Goal: Task Accomplishment & Management: Manage account settings

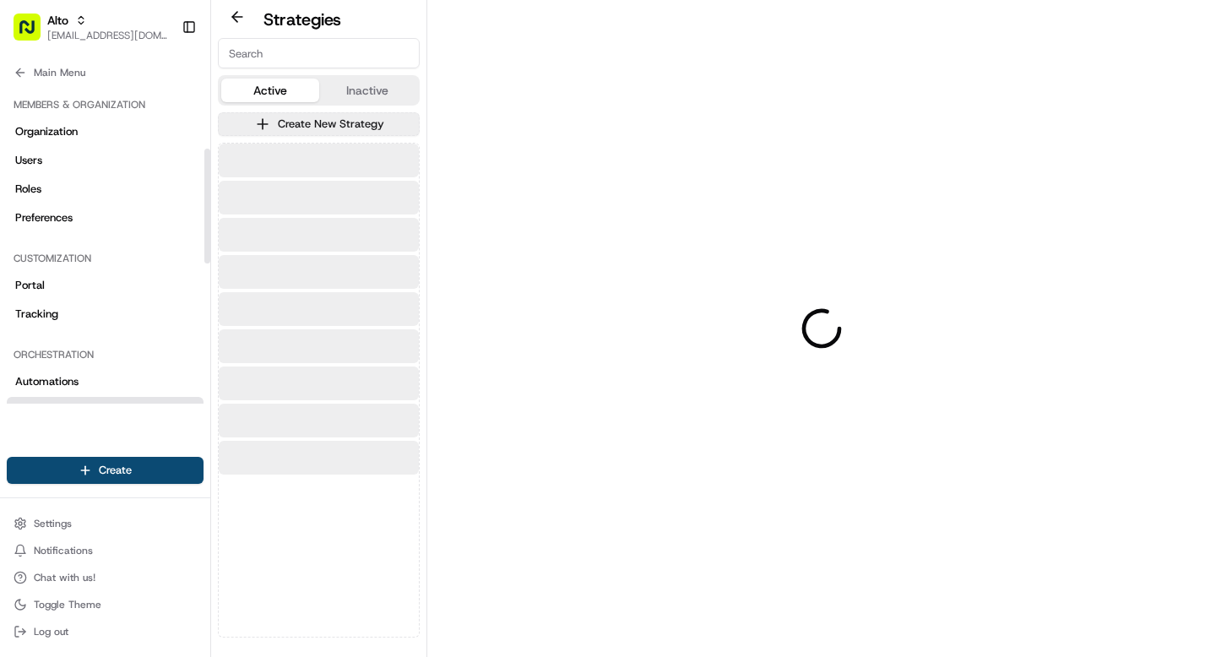
scroll to position [178, 0]
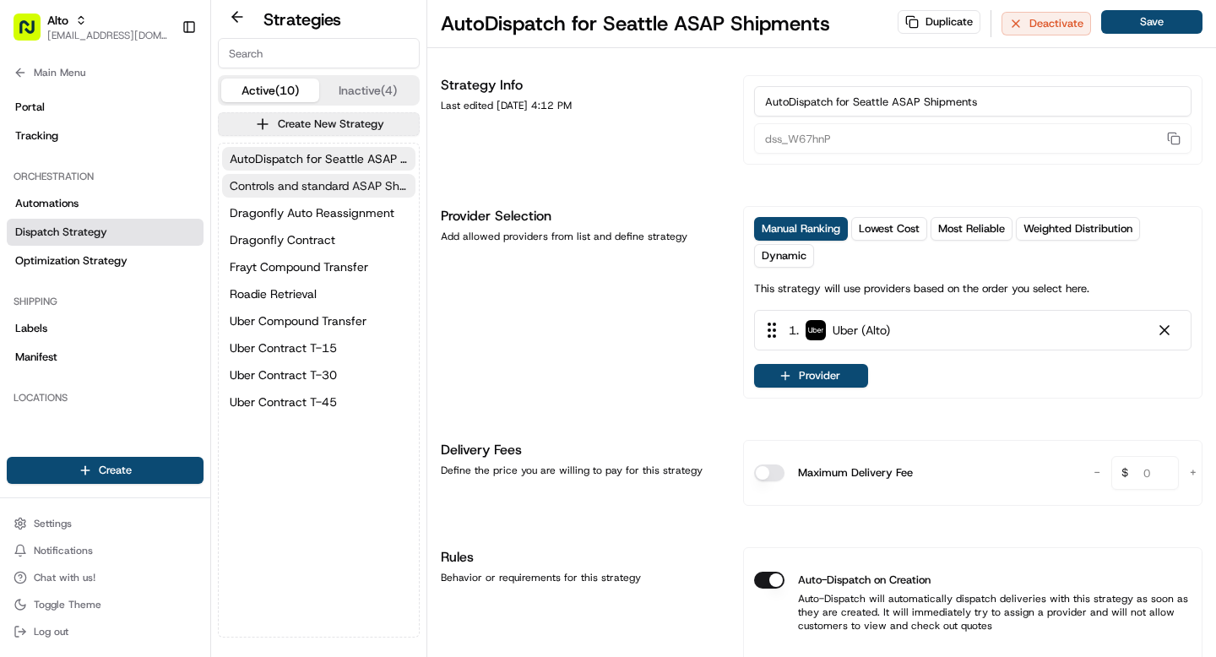
click at [319, 180] on span "Controls and standard ASAP Shipments" at bounding box center [319, 185] width 178 height 17
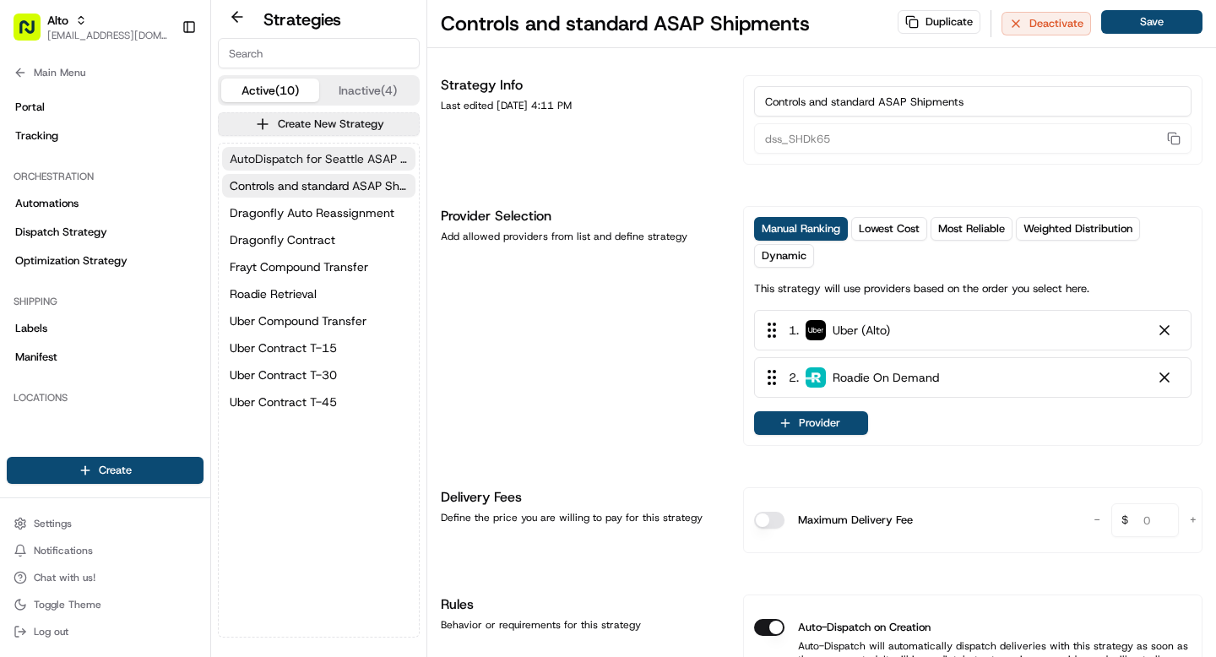
click at [312, 158] on span "AutoDispatch for Seattle ASAP Shipments" at bounding box center [319, 158] width 178 height 17
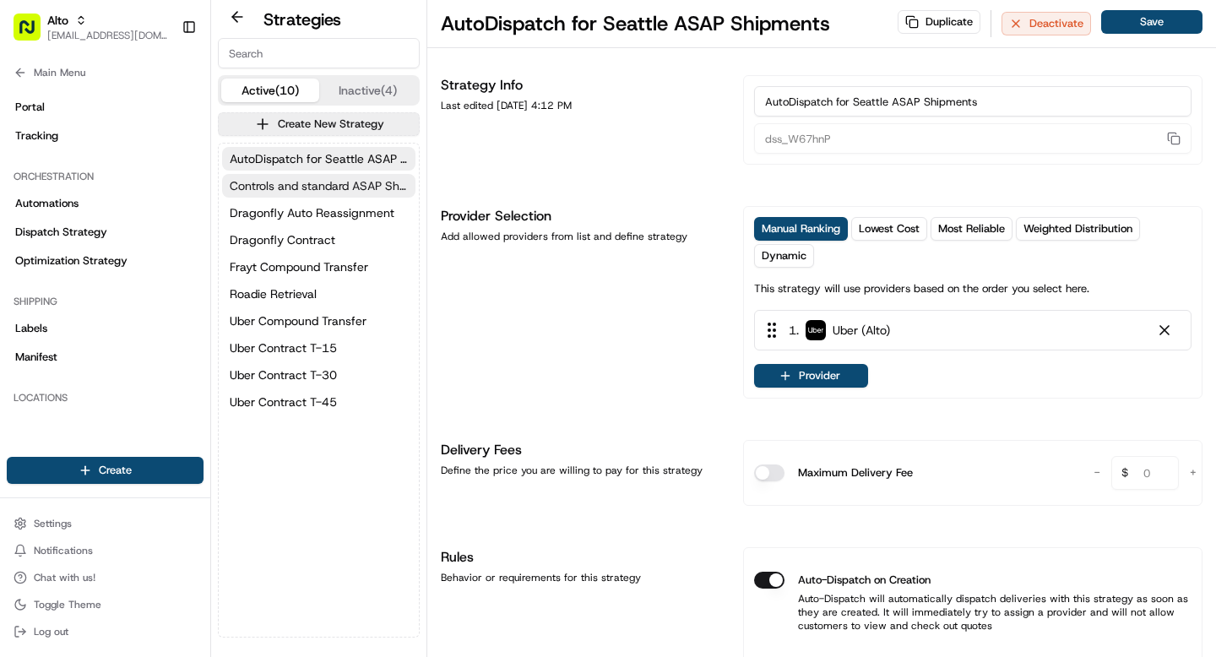
click at [310, 182] on span "Controls and standard ASAP Shipments" at bounding box center [319, 185] width 178 height 17
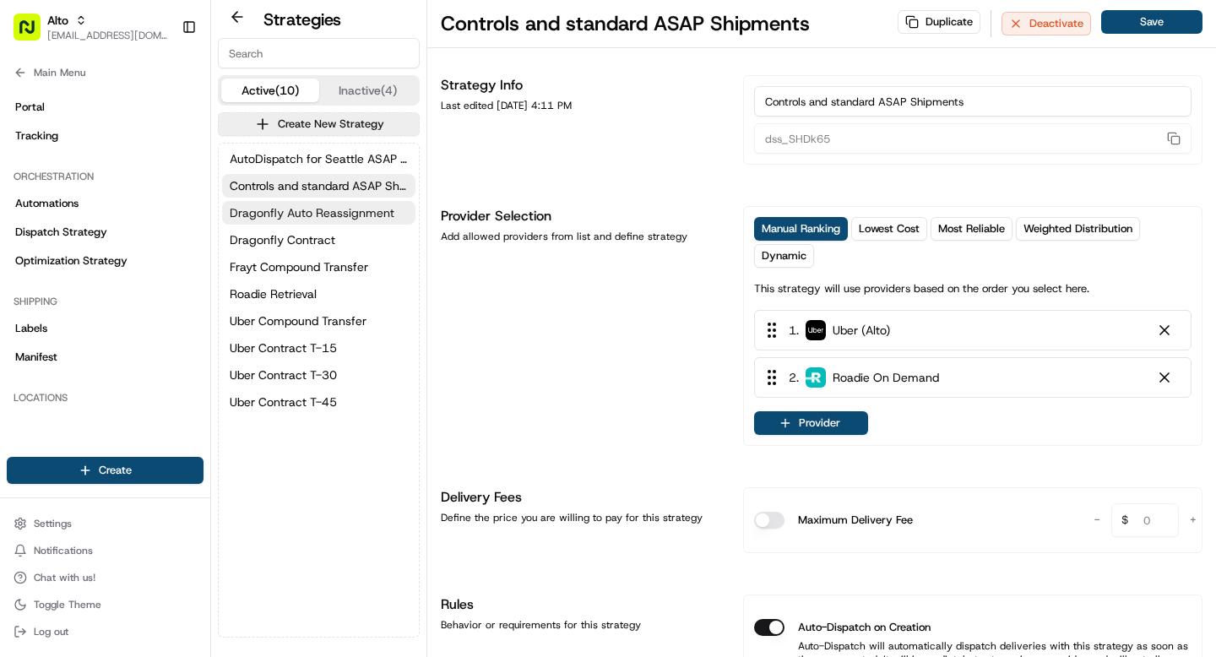
click at [313, 204] on span "Dragonfly Auto Reassignment" at bounding box center [312, 212] width 165 height 17
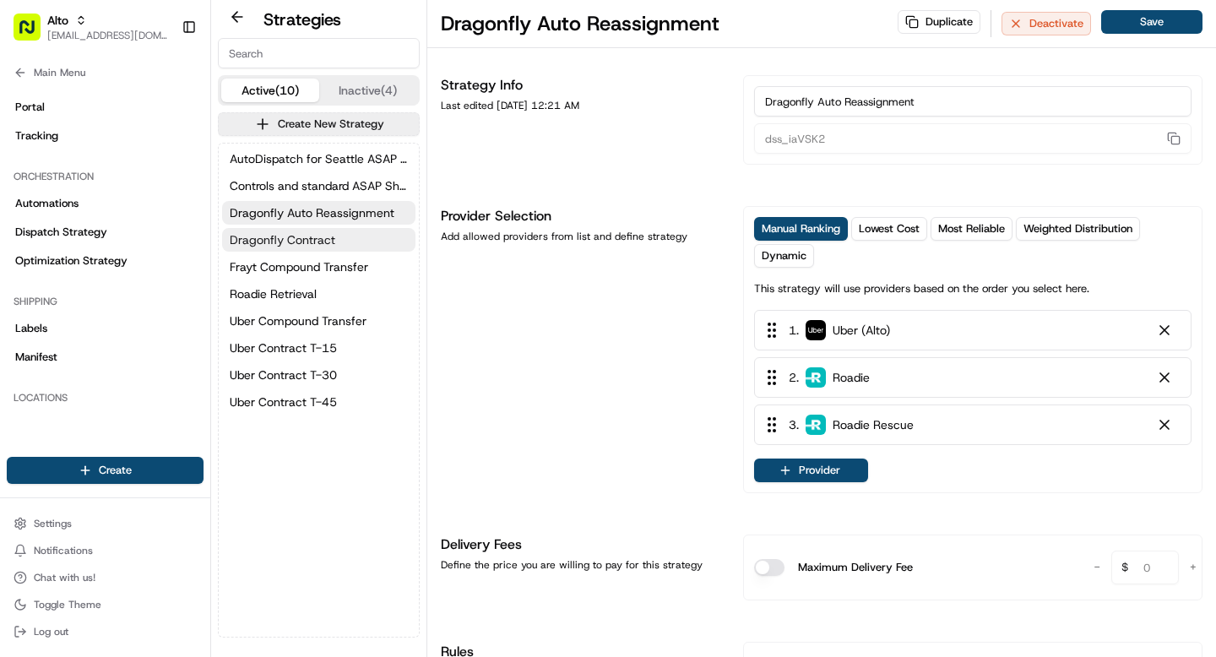
click at [296, 247] on span "Dragonfly Contract" at bounding box center [283, 239] width 106 height 17
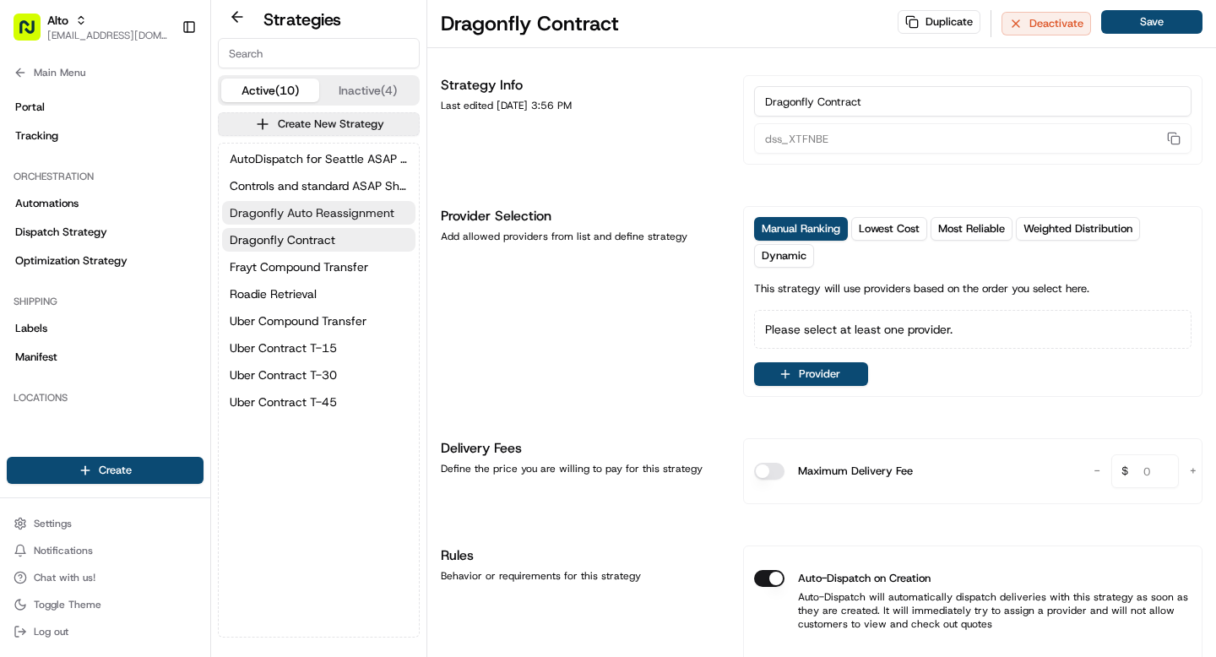
click at [306, 213] on span "Dragonfly Auto Reassignment" at bounding box center [312, 212] width 165 height 17
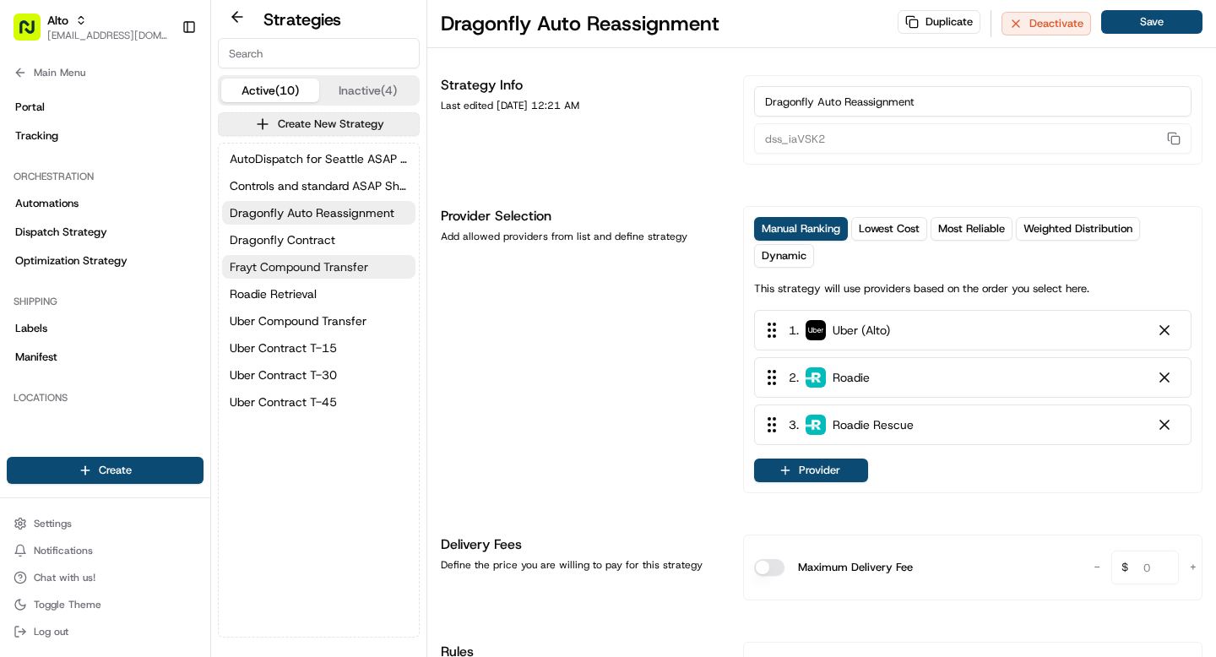
click at [299, 271] on span "Frayt Compound Transfer" at bounding box center [299, 266] width 138 height 17
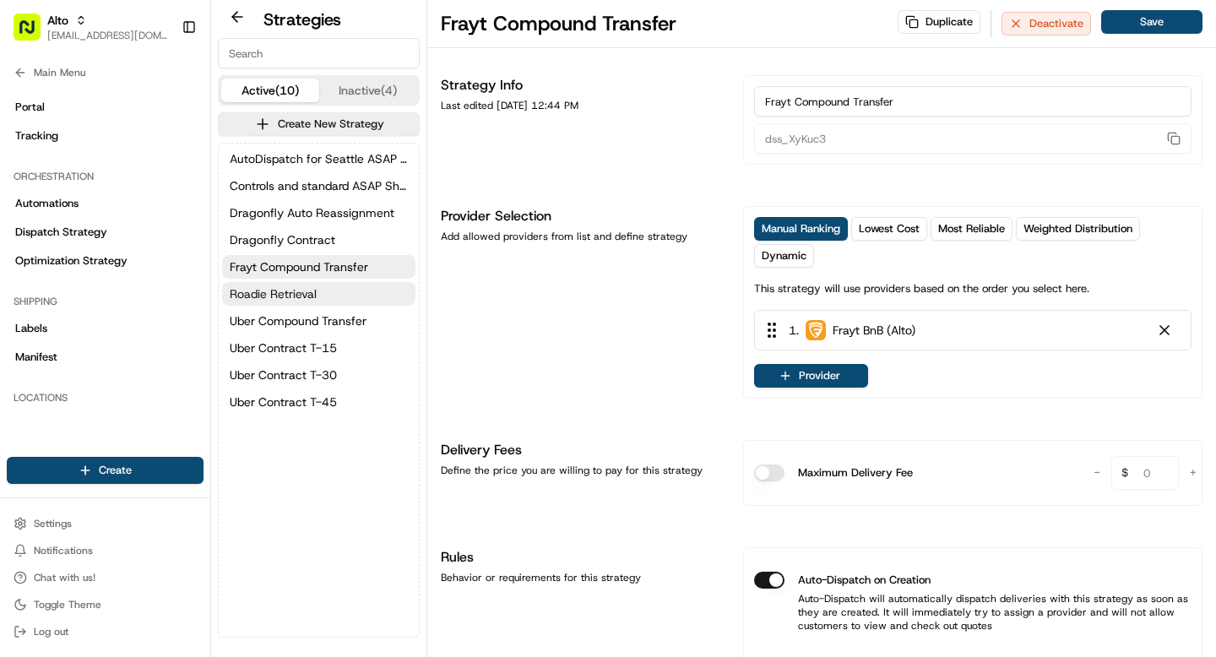
click at [292, 298] on span "Roadie Retrieval" at bounding box center [273, 293] width 87 height 17
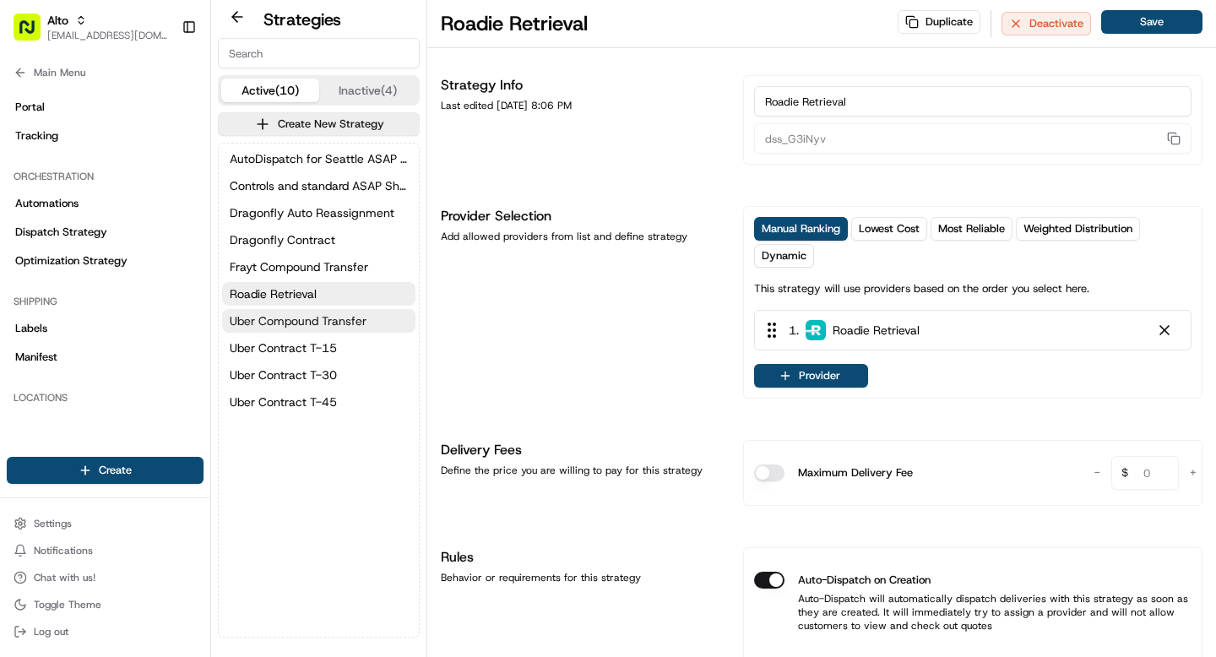
click at [290, 321] on span "Uber Compound Transfer" at bounding box center [298, 320] width 137 height 17
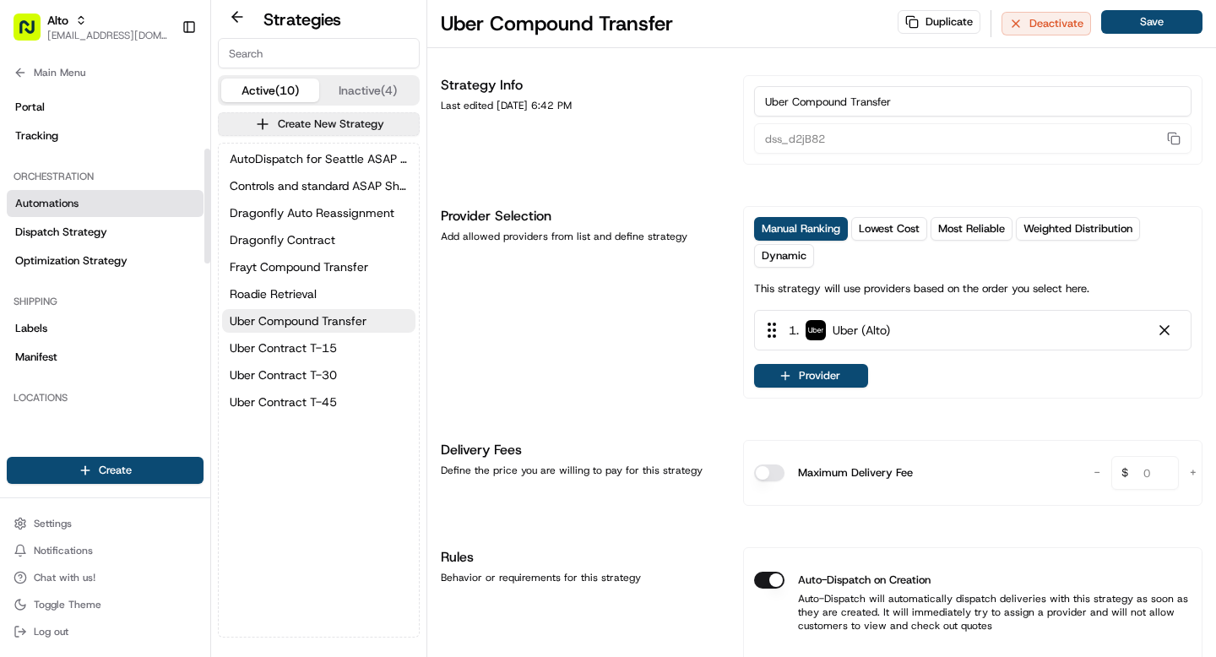
click at [79, 203] on link "Automations" at bounding box center [105, 203] width 197 height 27
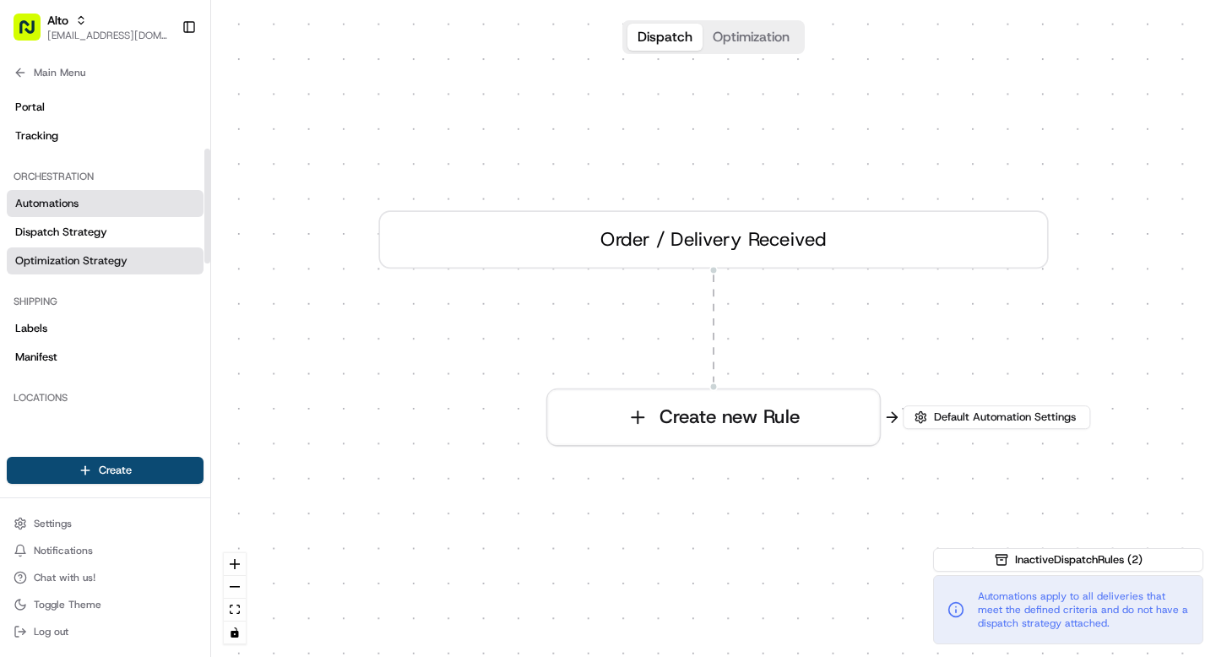
click at [108, 270] on link "Optimization Strategy" at bounding box center [105, 260] width 197 height 27
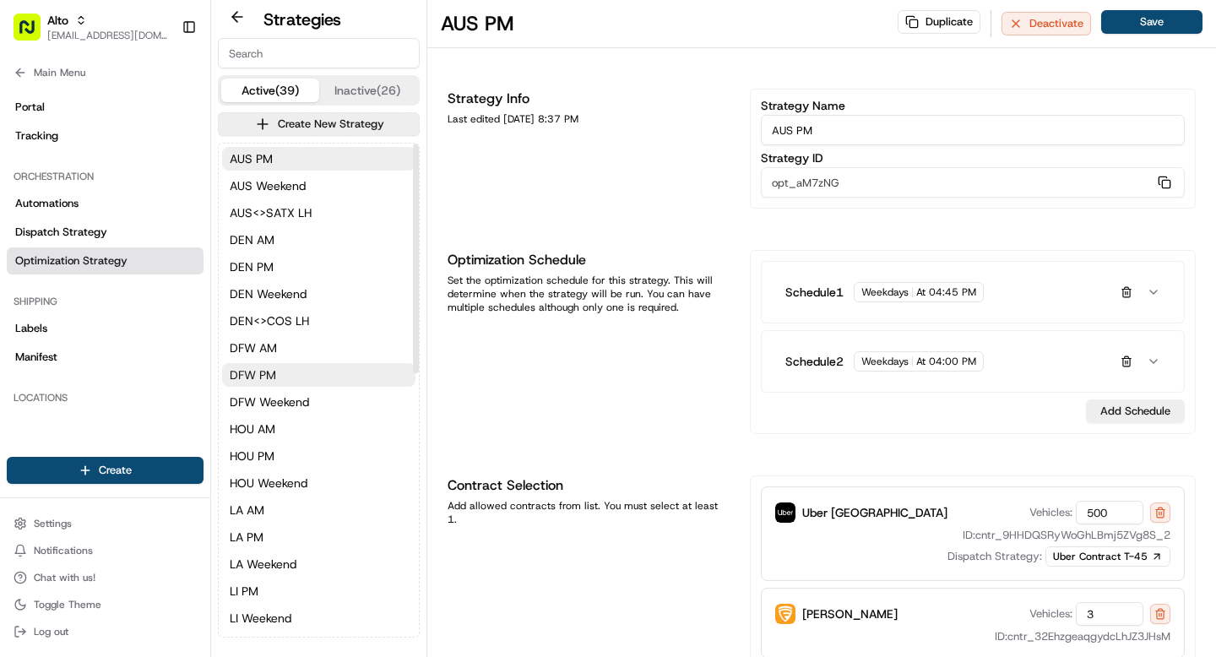
click at [247, 367] on span "DFW PM" at bounding box center [253, 374] width 46 height 17
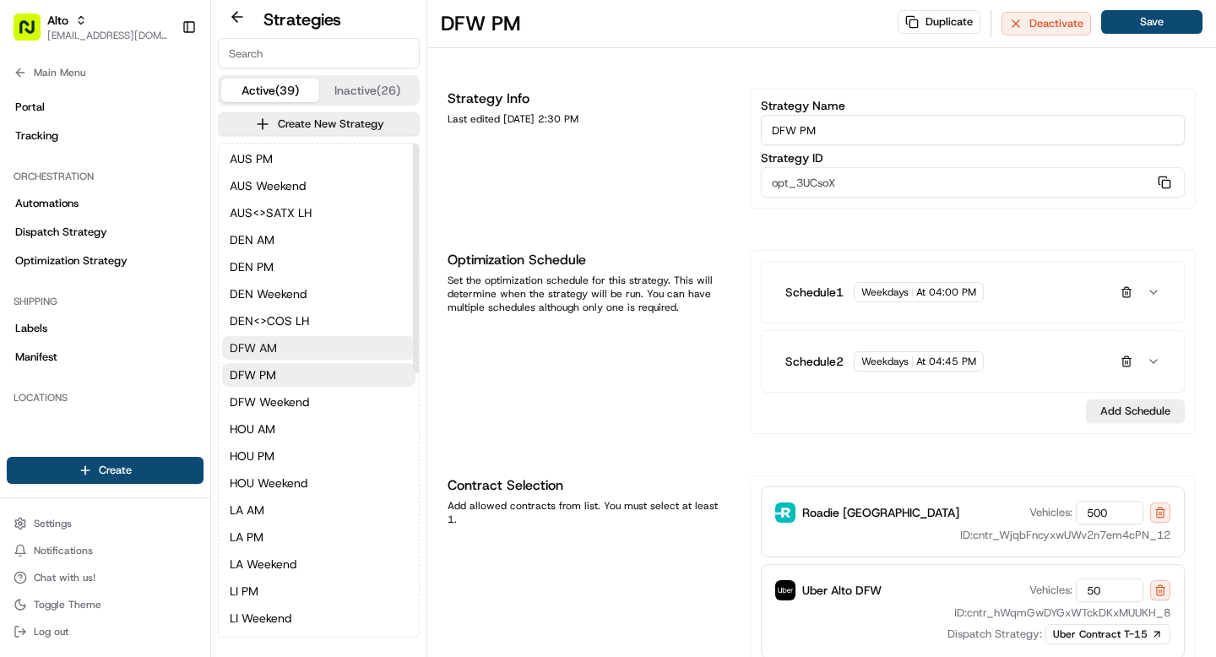
click at [260, 352] on span "DFW AM" at bounding box center [253, 347] width 47 height 17
type input "DFW AM"
type input "opt_VEcw2A"
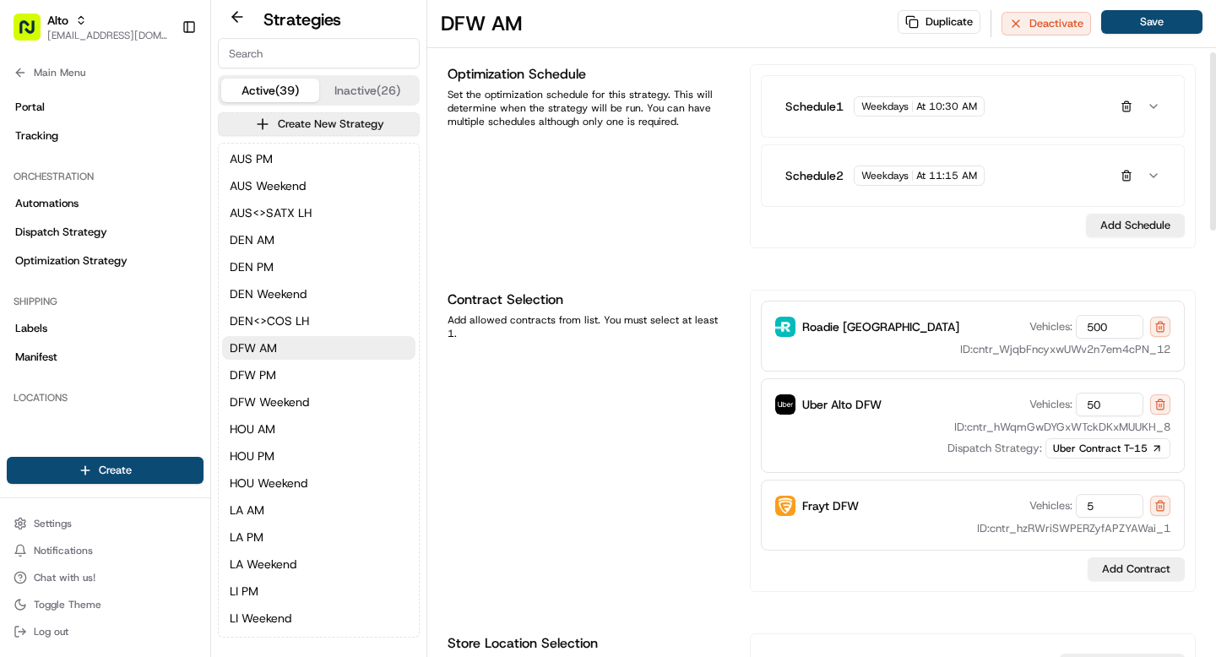
scroll to position [214, 0]
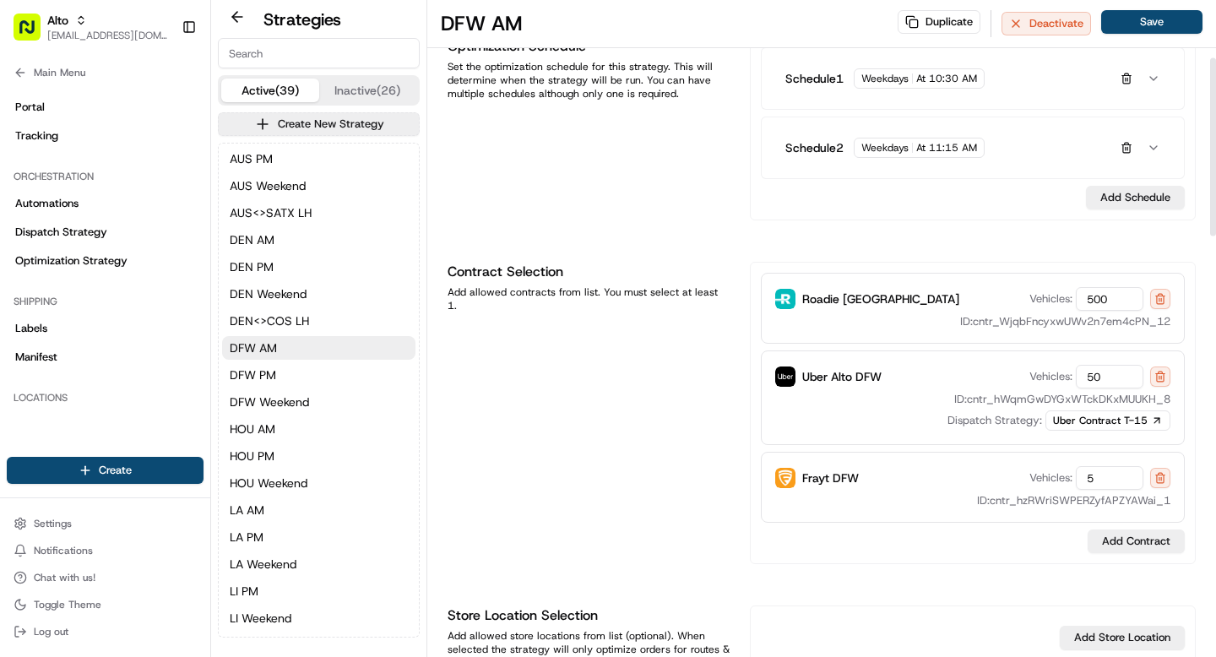
click at [897, 301] on div "Roadie Alto DFW Vehicles: 500" at bounding box center [972, 299] width 395 height 24
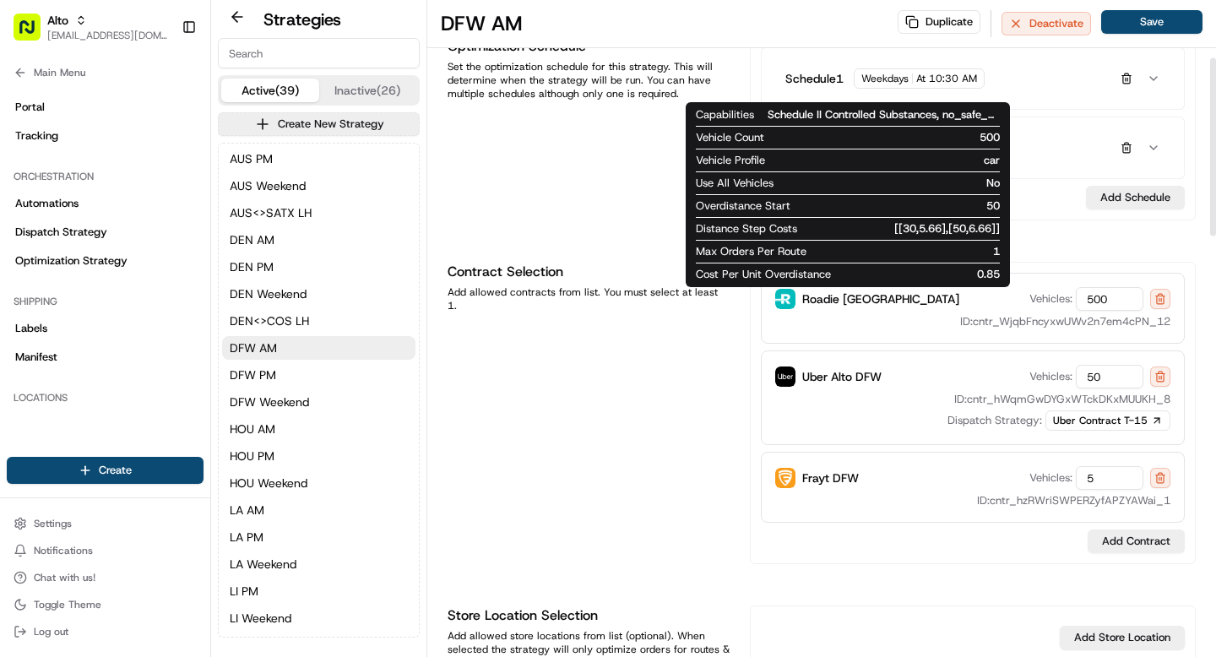
click at [860, 304] on span "Roadie [GEOGRAPHIC_DATA]" at bounding box center [880, 298] width 157 height 17
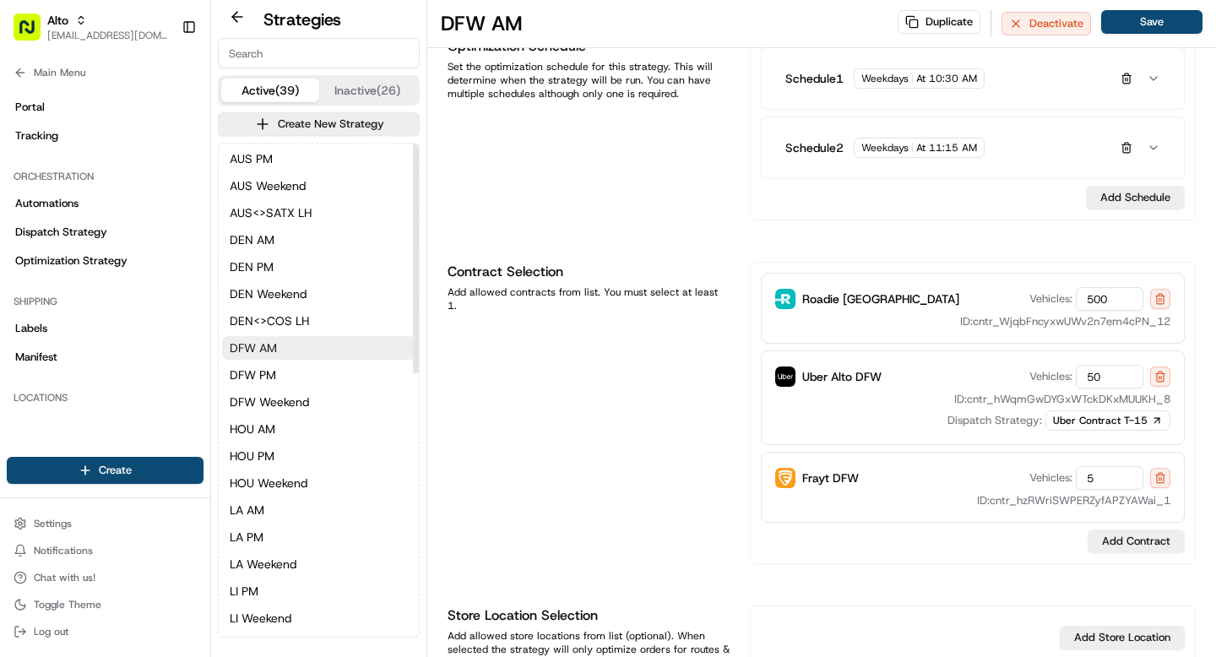
click at [315, 348] on button "DFW AM" at bounding box center [318, 348] width 193 height 24
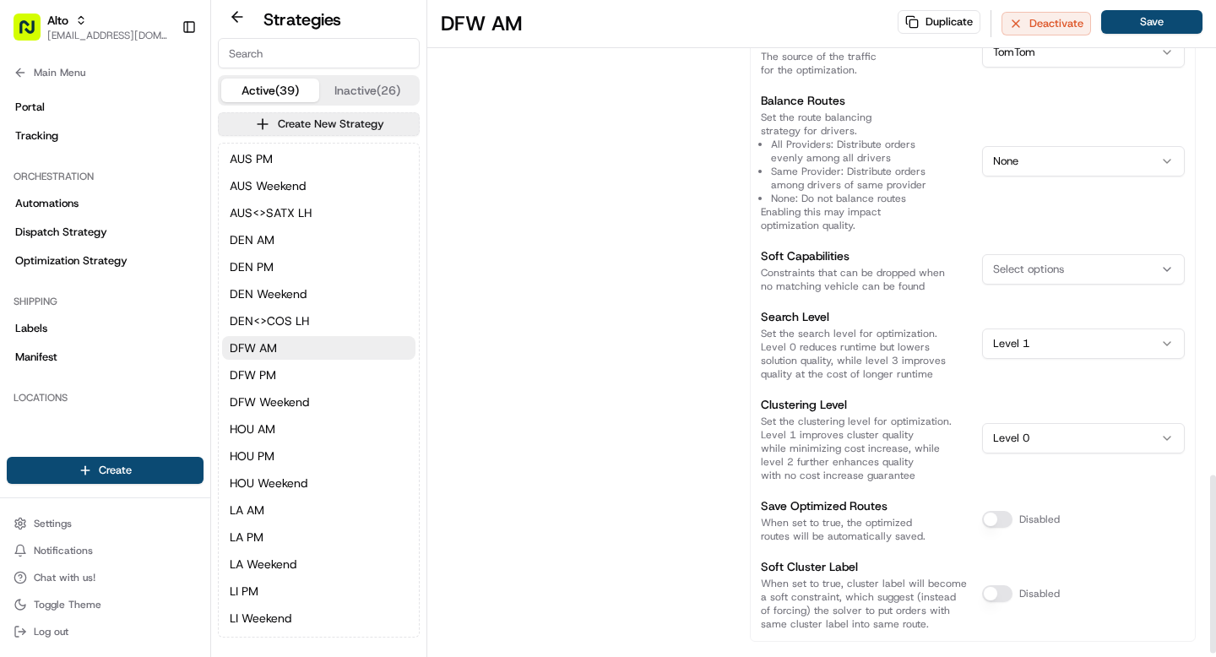
scroll to position [1769, 0]
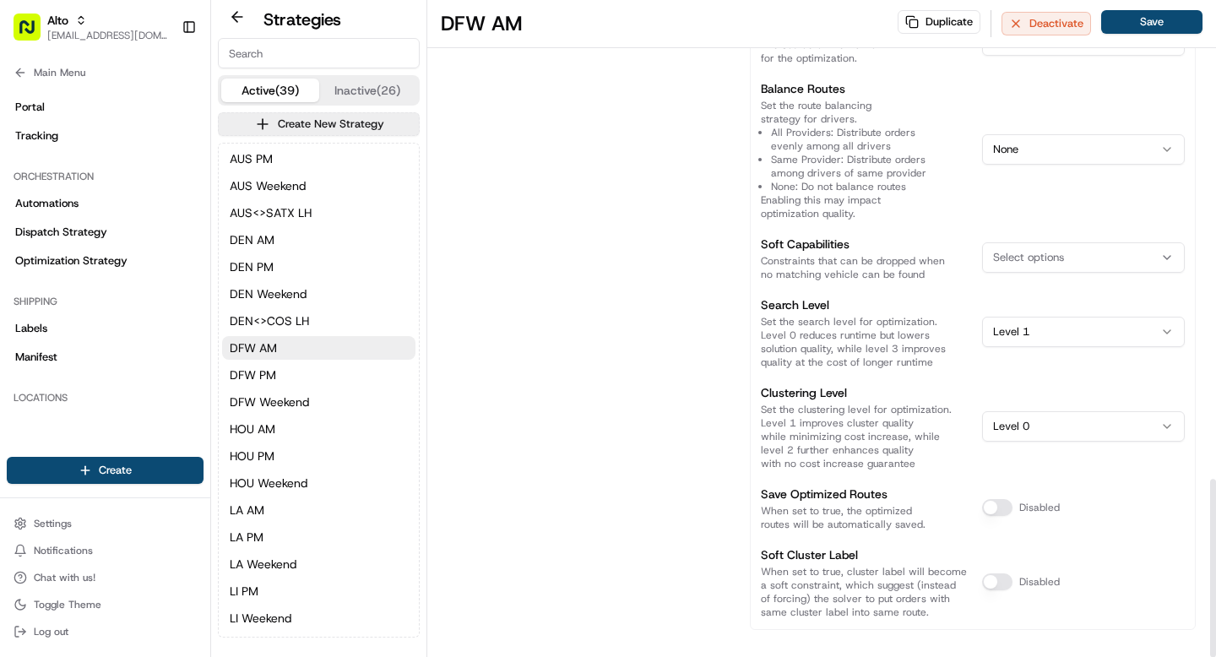
click at [1160, 251] on icon "button" at bounding box center [1167, 258] width 14 height 14
click at [871, 294] on html "Alto [EMAIL_ADDRESS][DOMAIN_NAME] Toggle Sidebar Orders Deliveries Providers [P…" at bounding box center [608, 328] width 1216 height 657
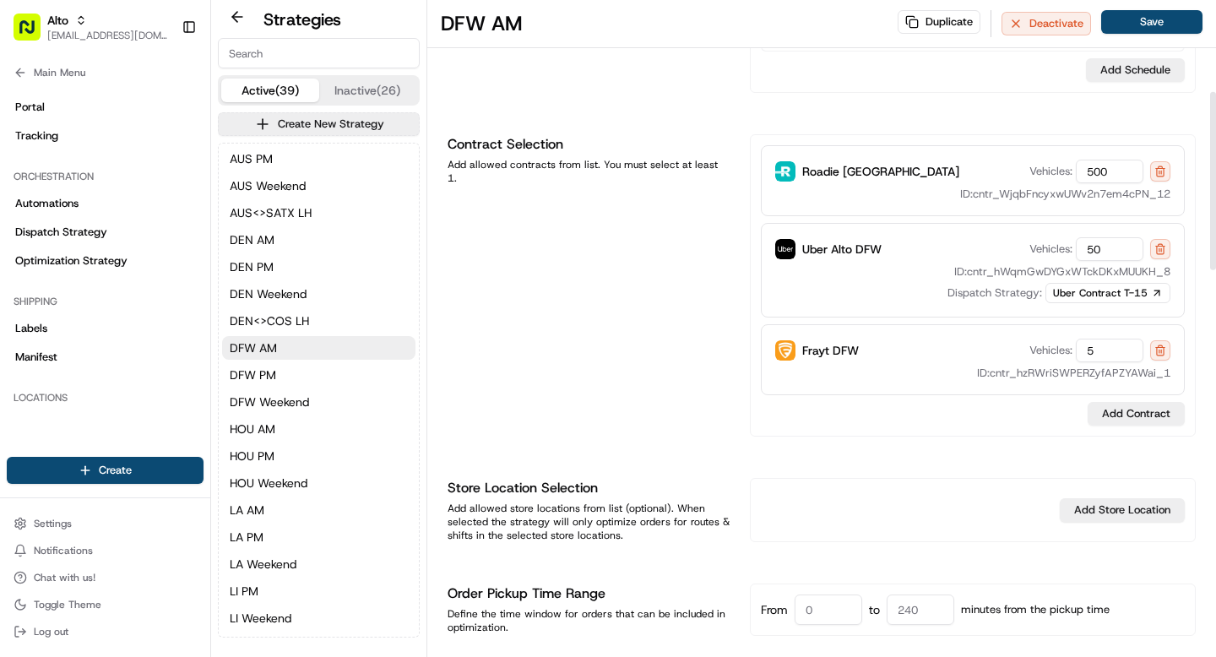
scroll to position [348, 0]
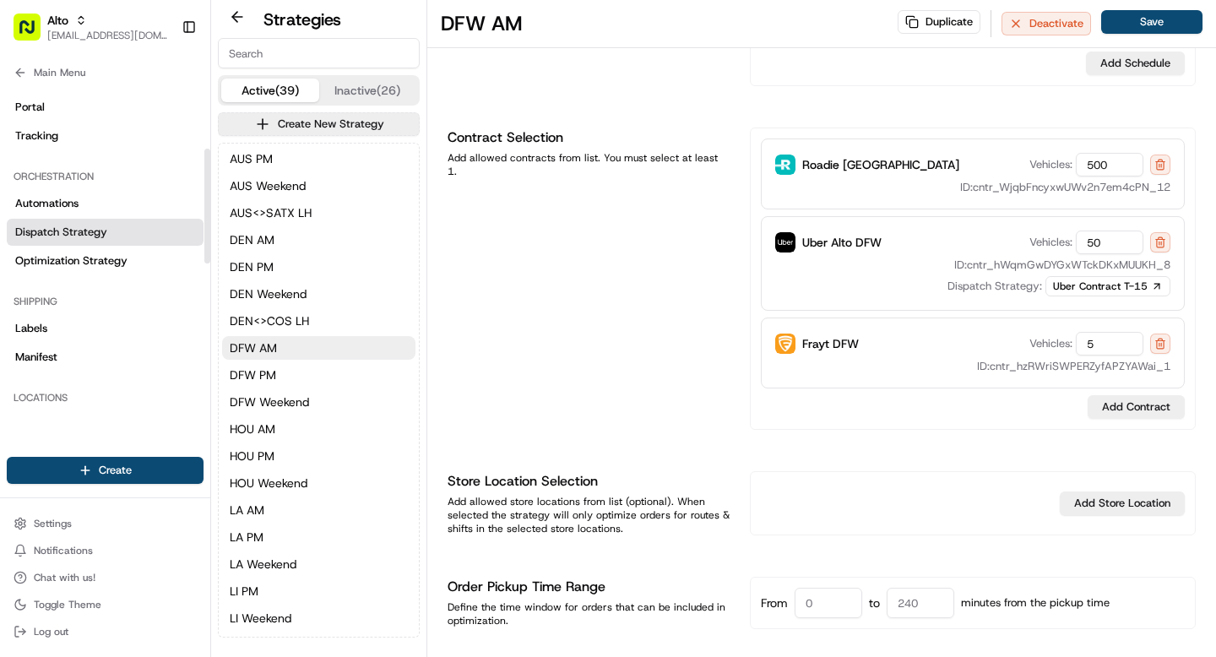
click at [73, 237] on span "Dispatch Strategy" at bounding box center [61, 232] width 92 height 15
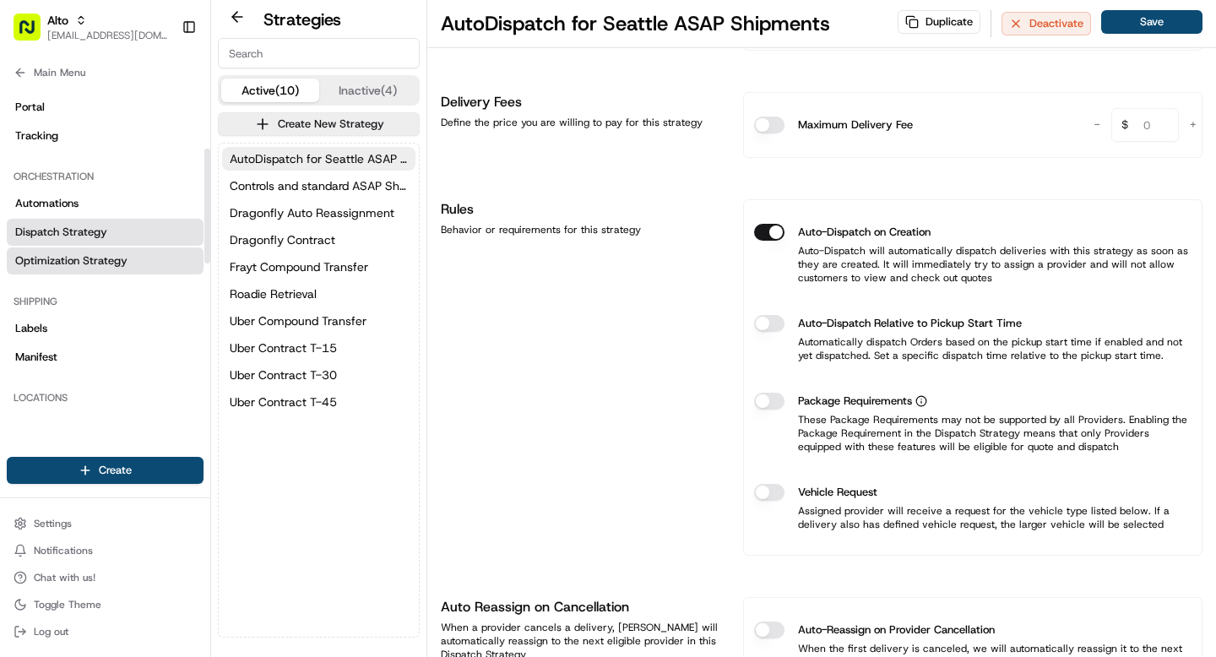
click at [79, 266] on span "Optimization Strategy" at bounding box center [71, 260] width 112 height 15
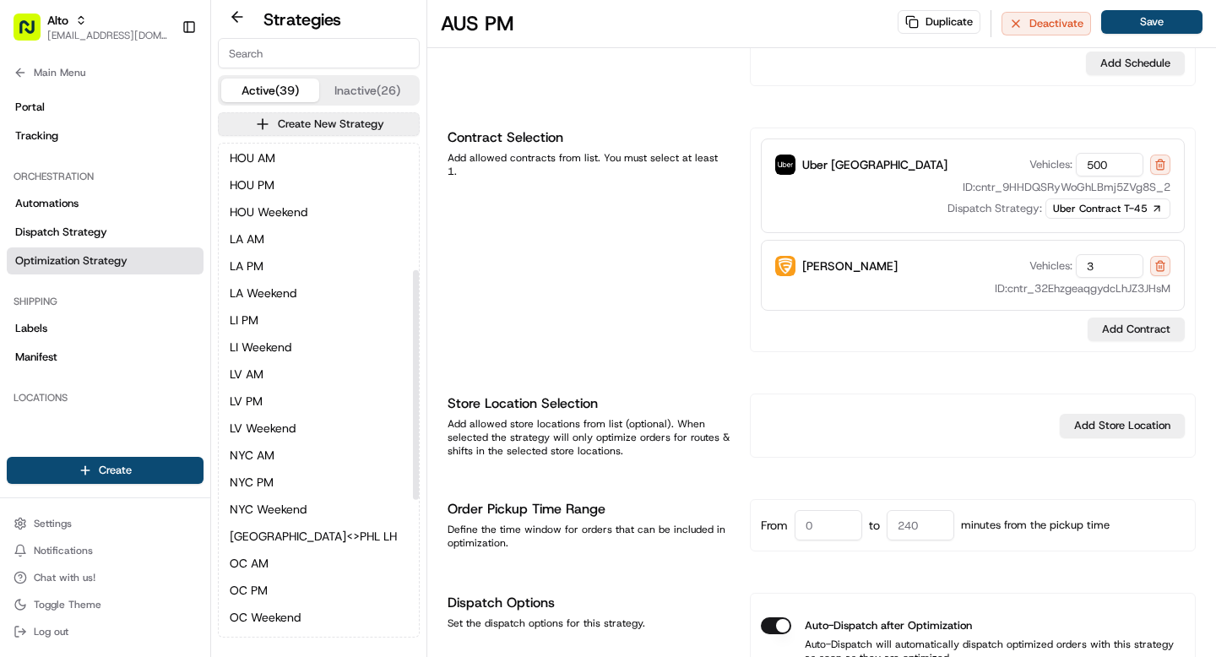
scroll to position [564, 0]
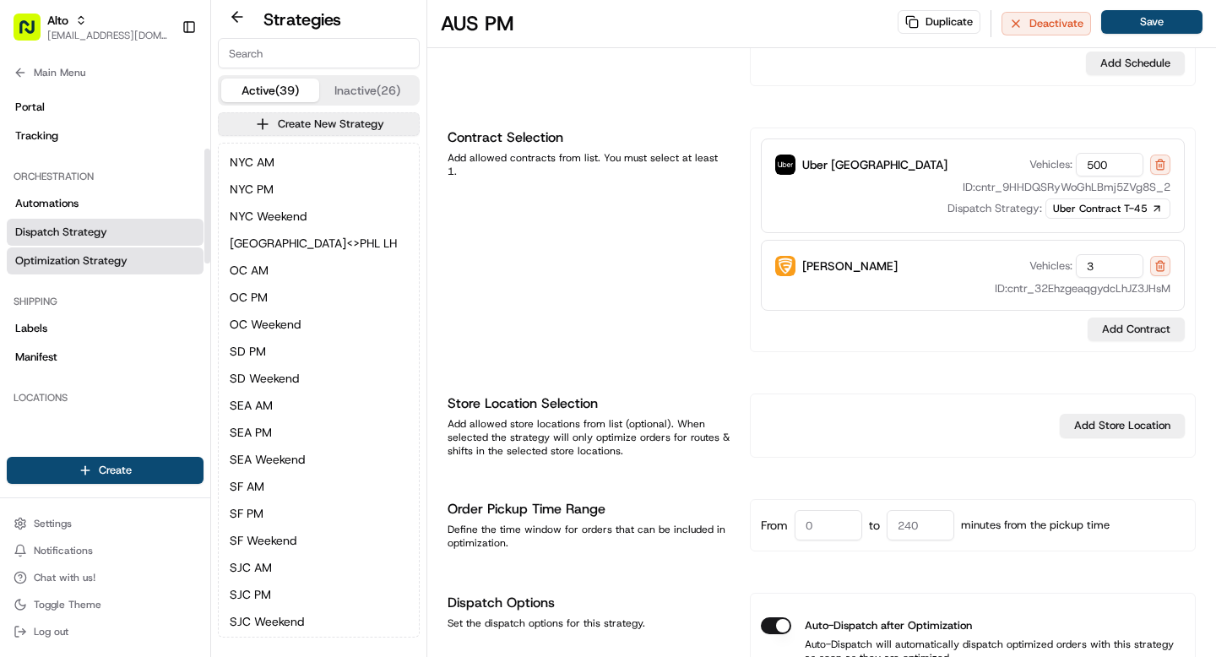
click at [89, 225] on span "Dispatch Strategy" at bounding box center [61, 232] width 92 height 15
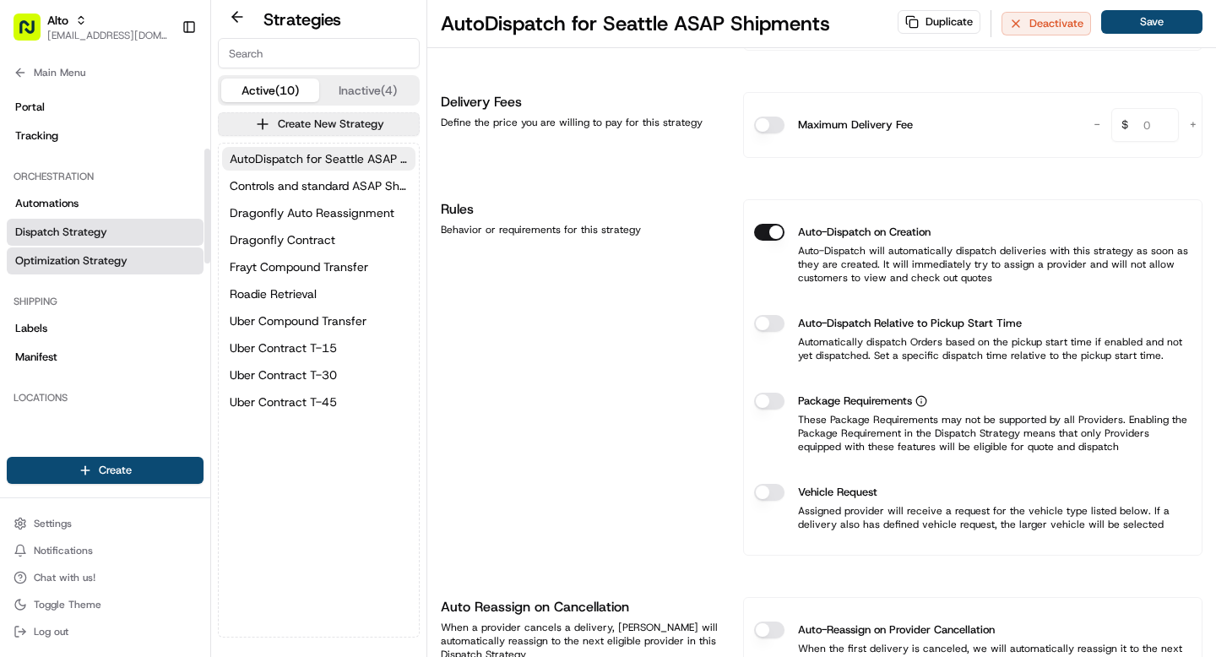
click at [113, 253] on span "Optimization Strategy" at bounding box center [71, 260] width 112 height 15
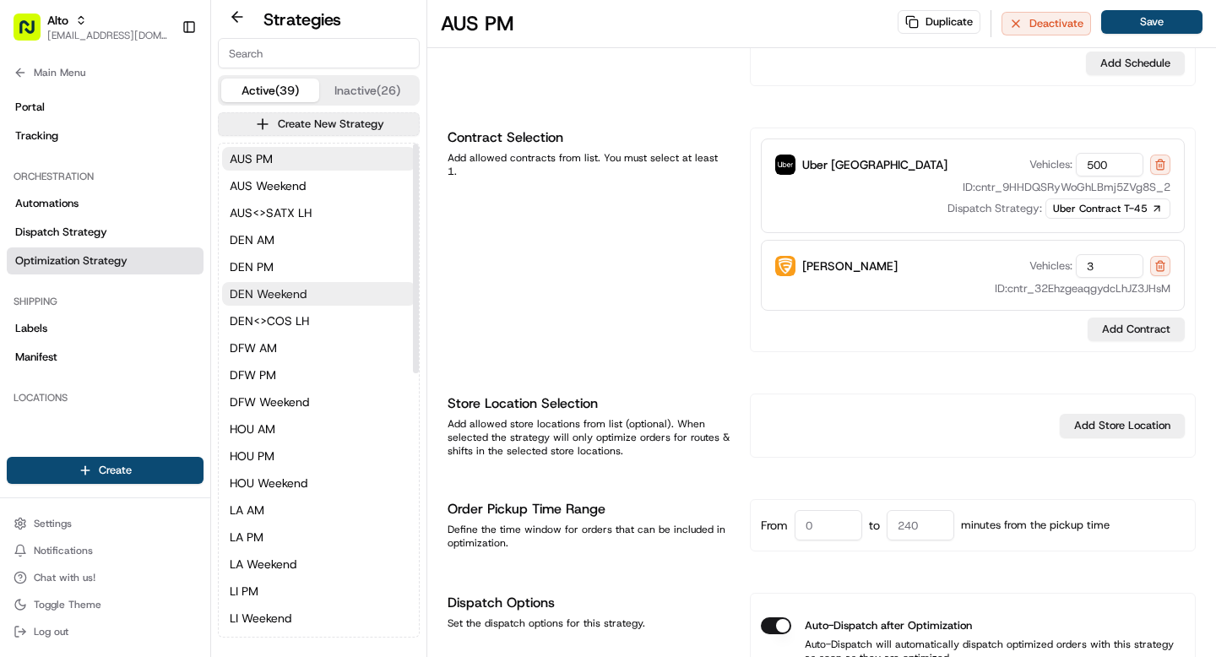
click at [289, 297] on span "DEN Weekend" at bounding box center [268, 293] width 77 height 17
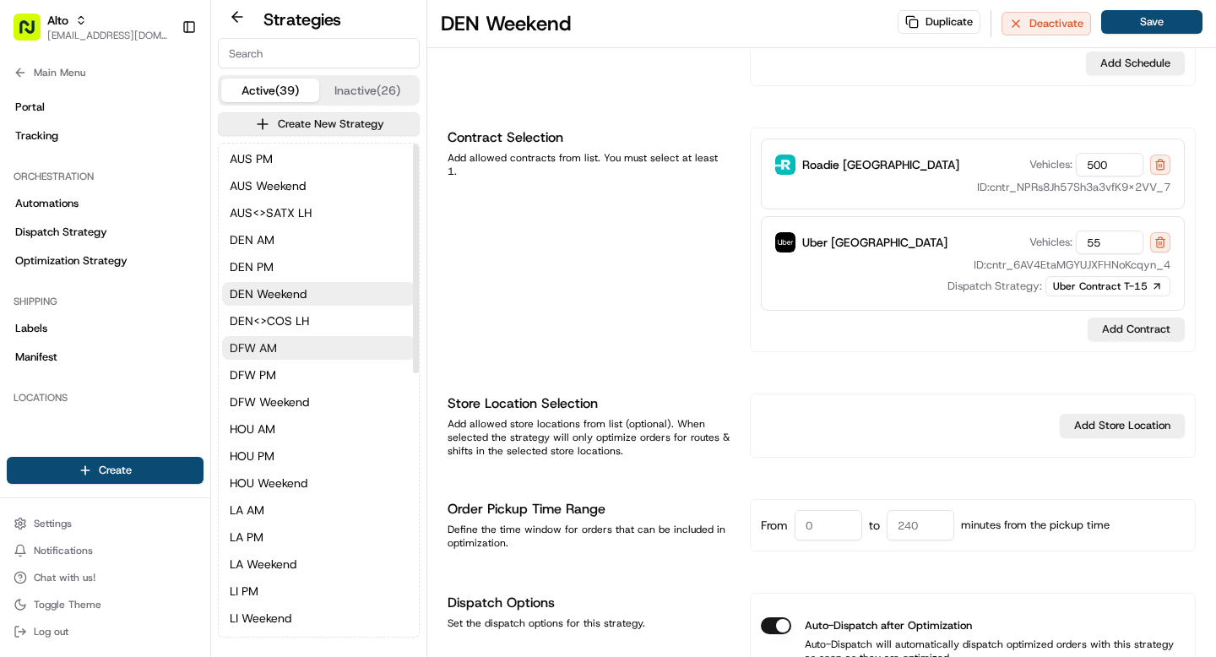
click at [270, 349] on span "DFW AM" at bounding box center [253, 347] width 47 height 17
type input "DFW AM"
type input "opt_VEcw2A"
type input "250"
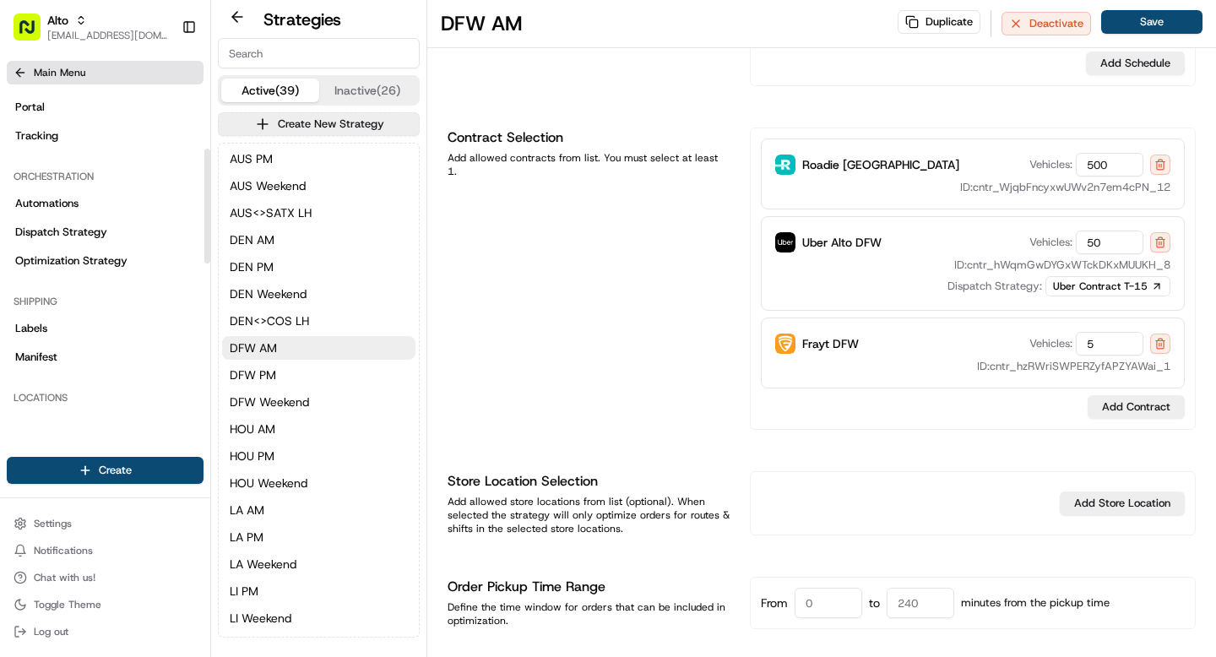
click at [14, 73] on icon at bounding box center [21, 73] width 14 height 14
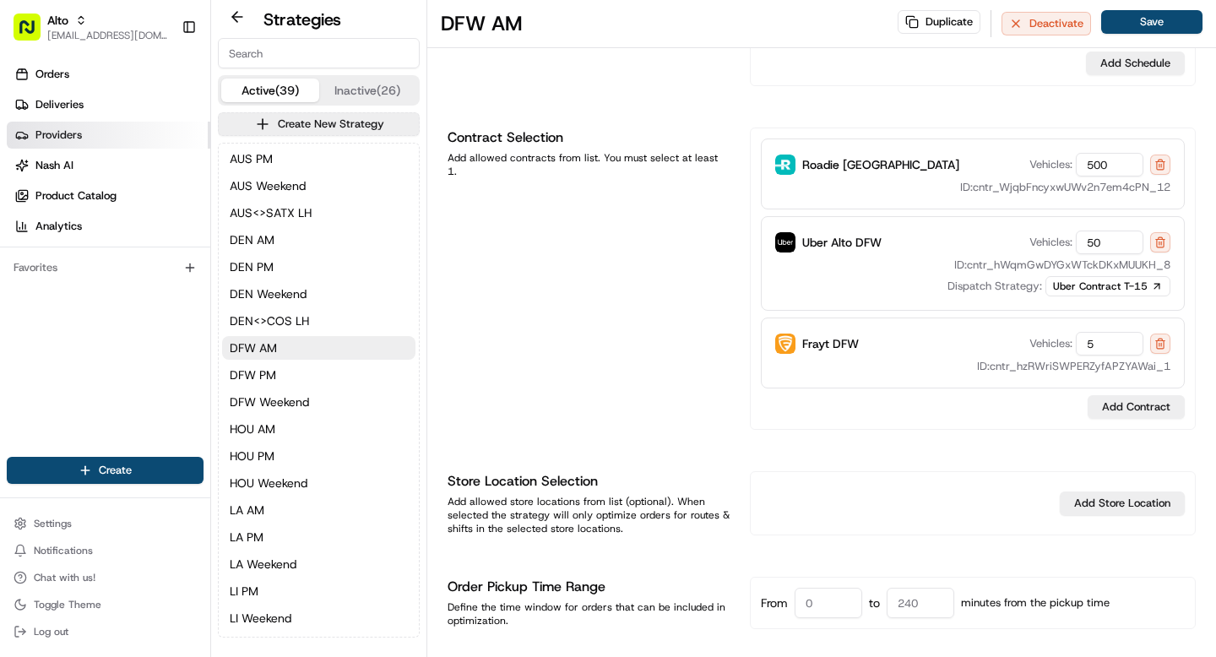
click at [61, 133] on span "Providers" at bounding box center [58, 135] width 46 height 15
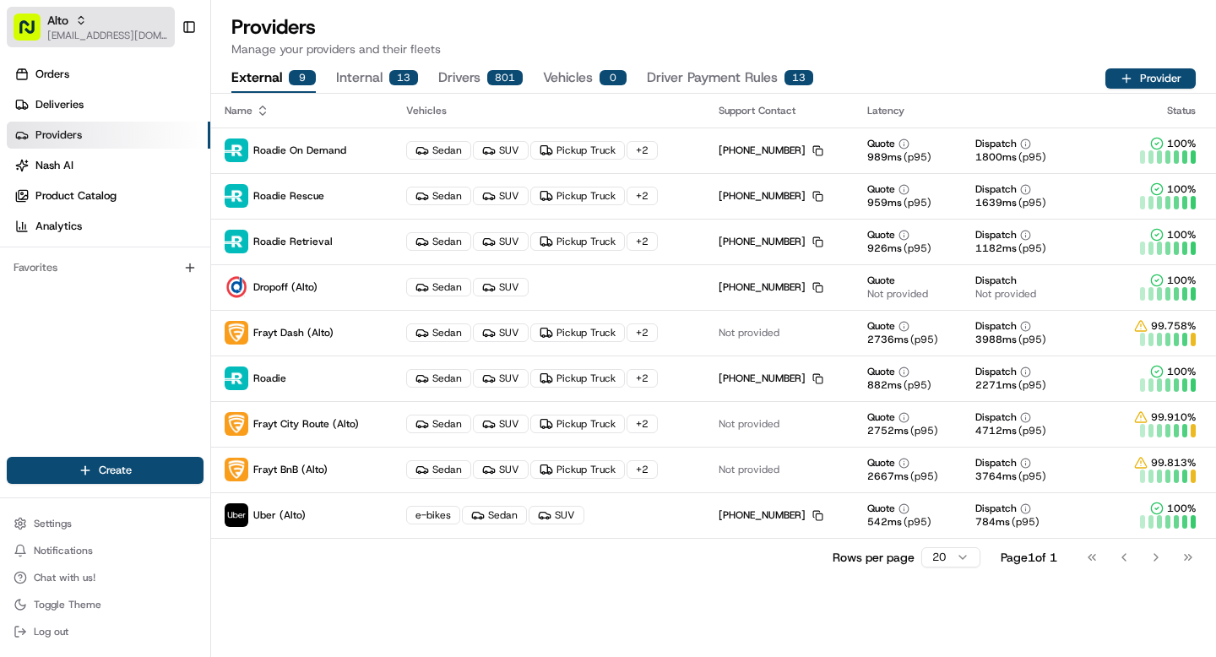
click at [93, 32] on span "[EMAIL_ADDRESS][DOMAIN_NAME]" at bounding box center [107, 36] width 121 height 14
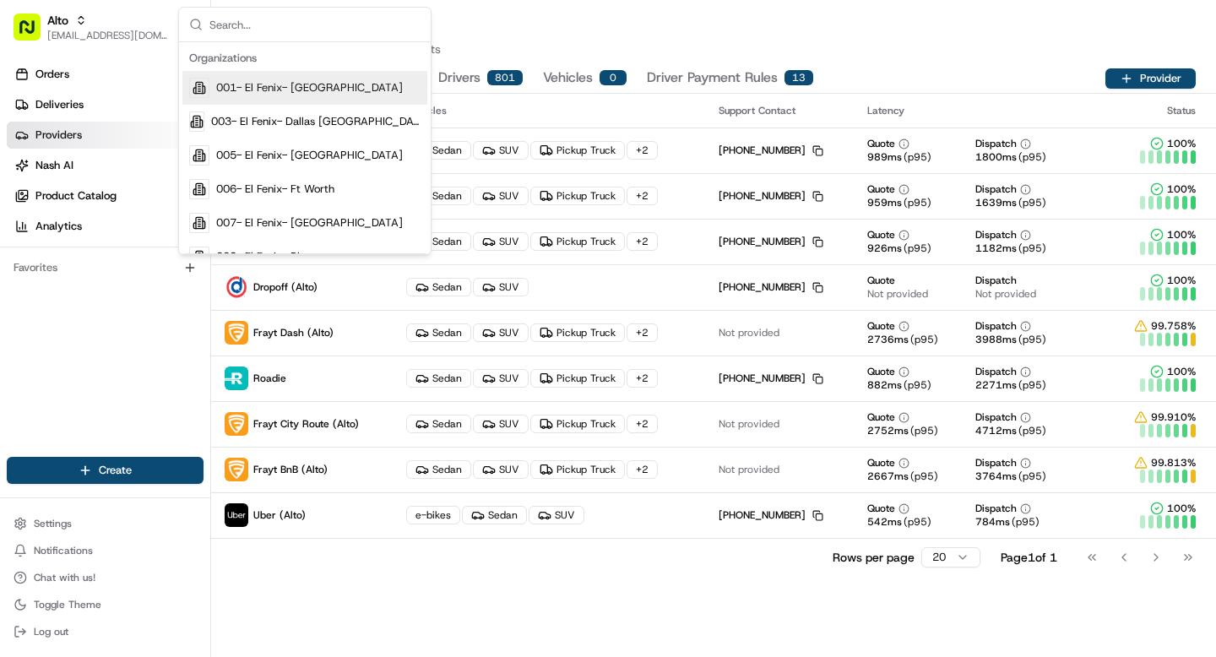
click at [360, 603] on div "Name Vehicles Support Contact Latency Status Roadie On Demand Sedan SUV Pickup …" at bounding box center [713, 375] width 1005 height 563
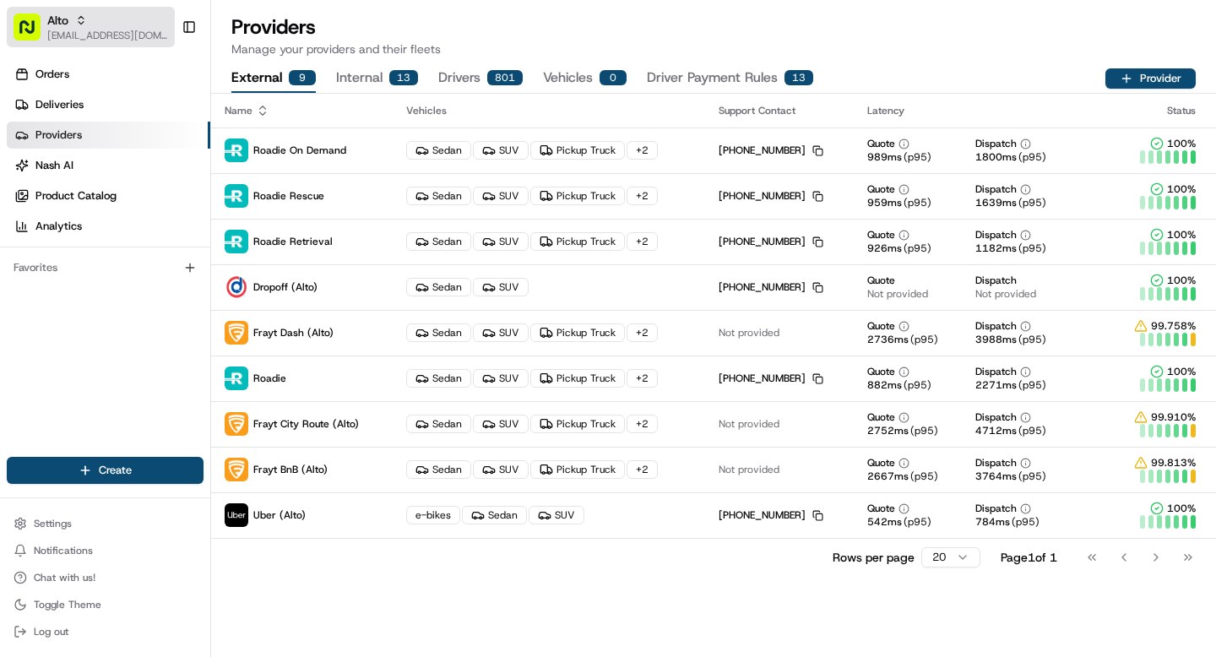
click at [49, 39] on span "[EMAIL_ADDRESS][DOMAIN_NAME]" at bounding box center [107, 36] width 121 height 14
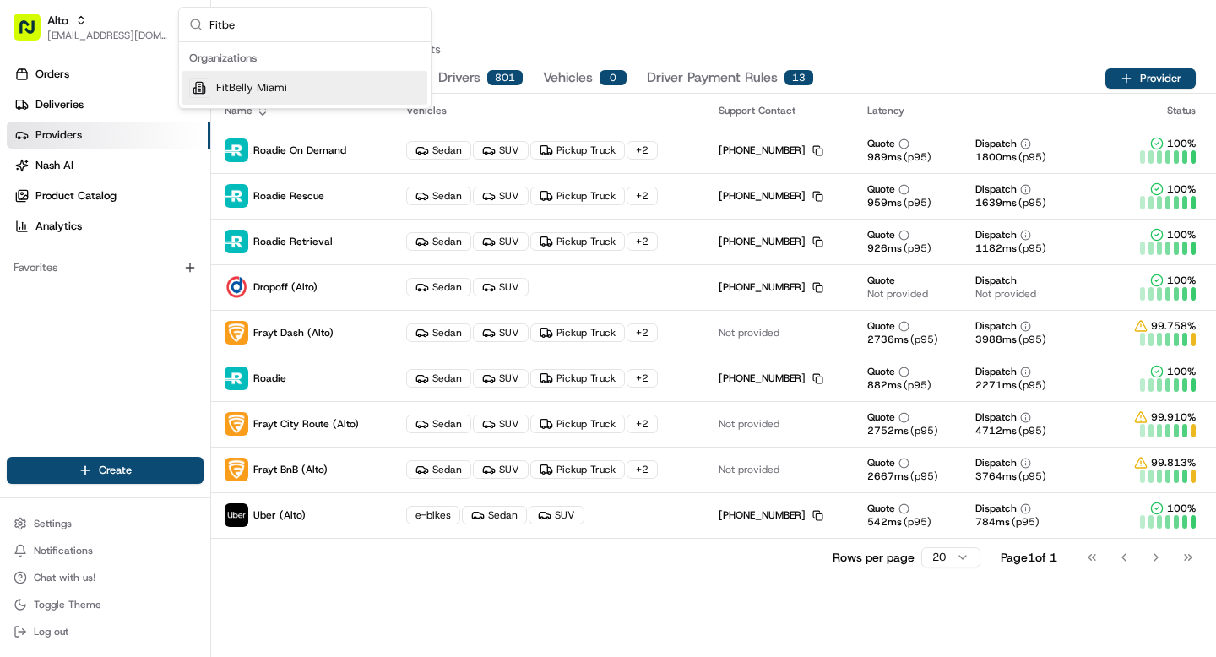
type input "Fitbe"
click at [264, 88] on span "FitBelly Miami" at bounding box center [251, 87] width 71 height 15
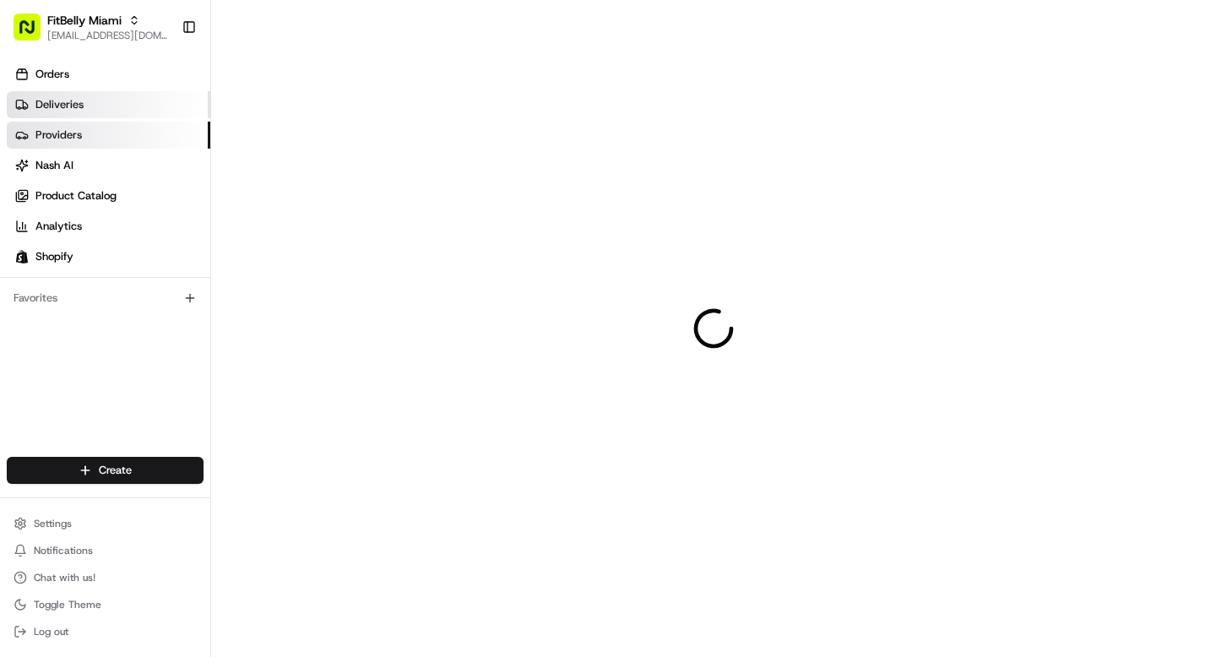
click at [68, 114] on link "Deliveries" at bounding box center [109, 104] width 204 height 27
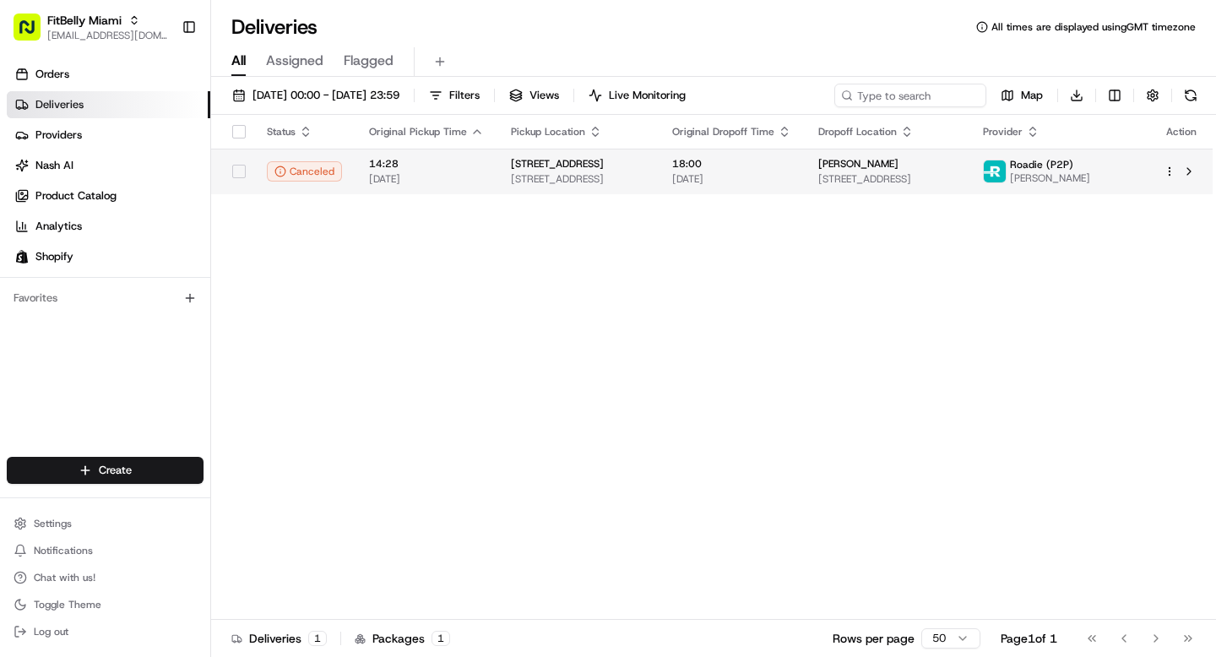
click at [498, 171] on td "[STREET_ADDRESS]" at bounding box center [577, 172] width 161 height 46
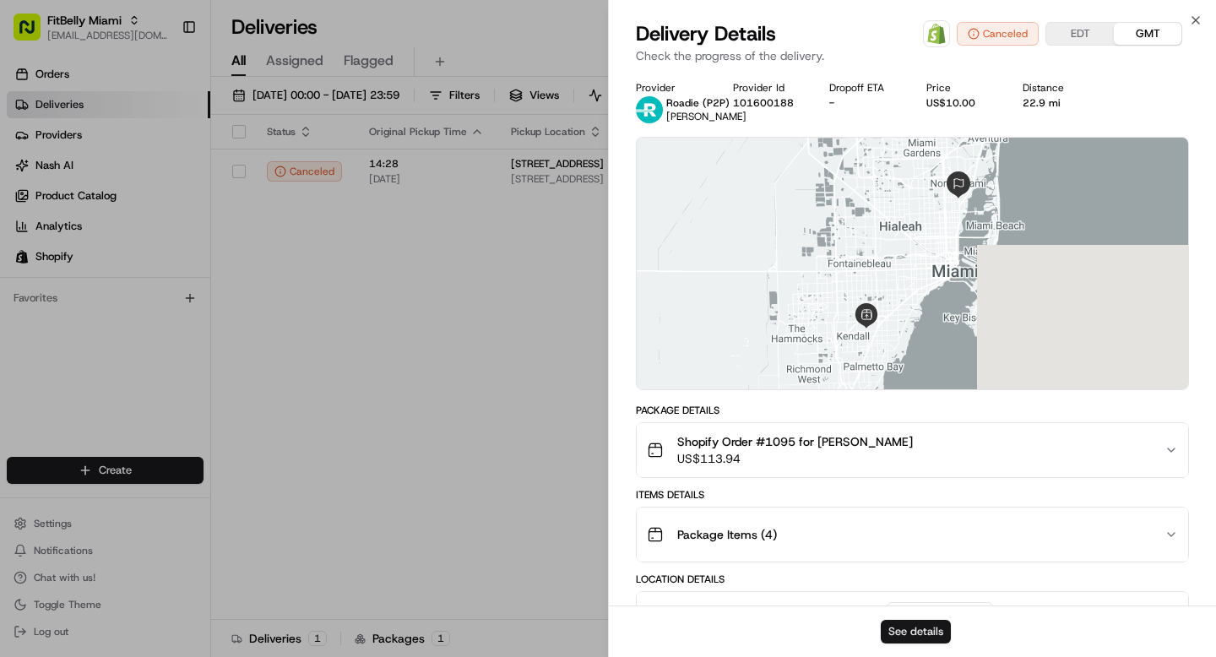
click at [889, 634] on button "See details" at bounding box center [916, 632] width 70 height 24
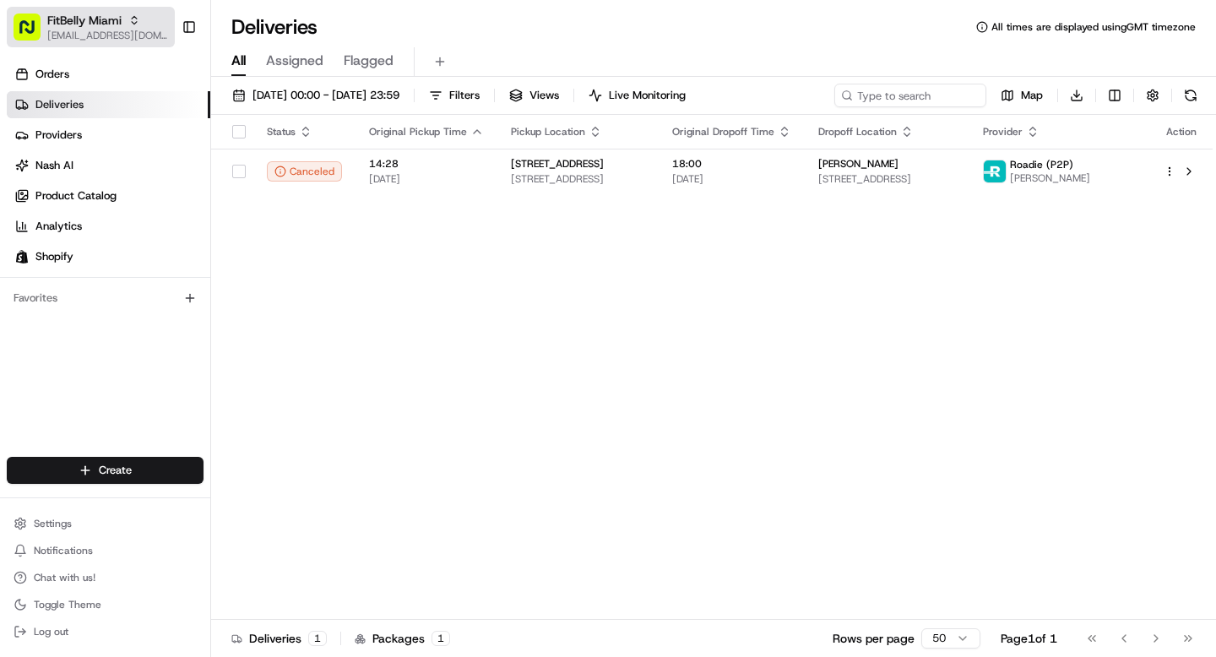
click at [81, 24] on span "FitBelly Miami" at bounding box center [84, 20] width 74 height 17
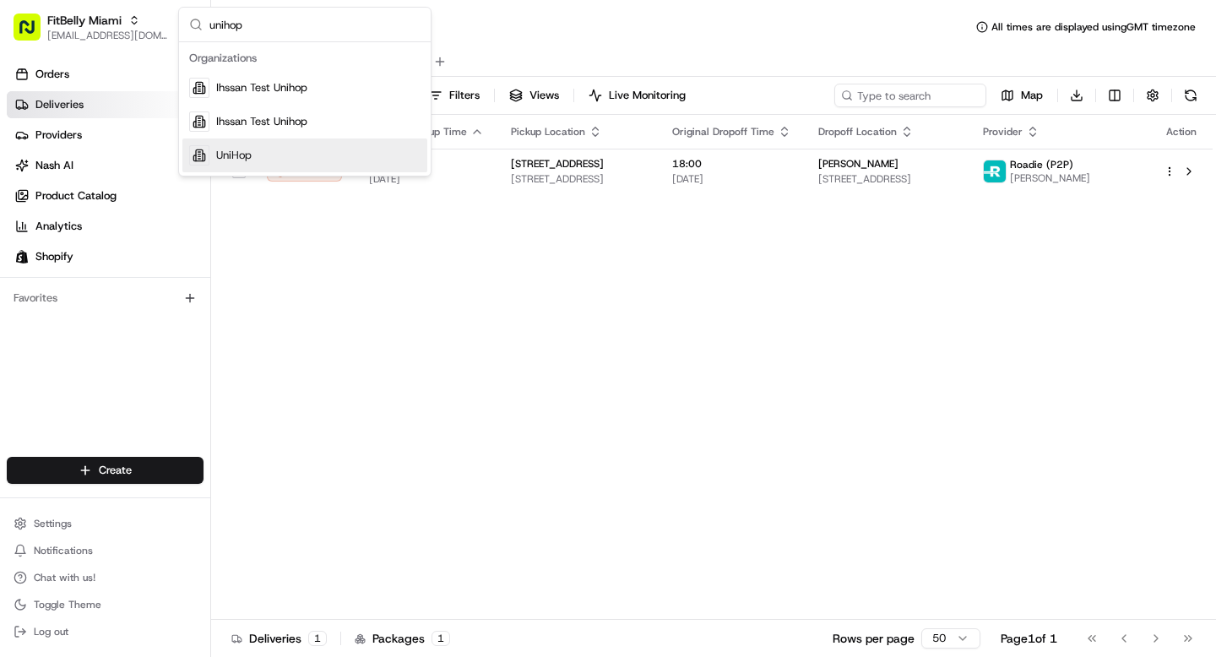
type input "unihop"
click at [226, 150] on span "UniHop" at bounding box center [233, 155] width 35 height 15
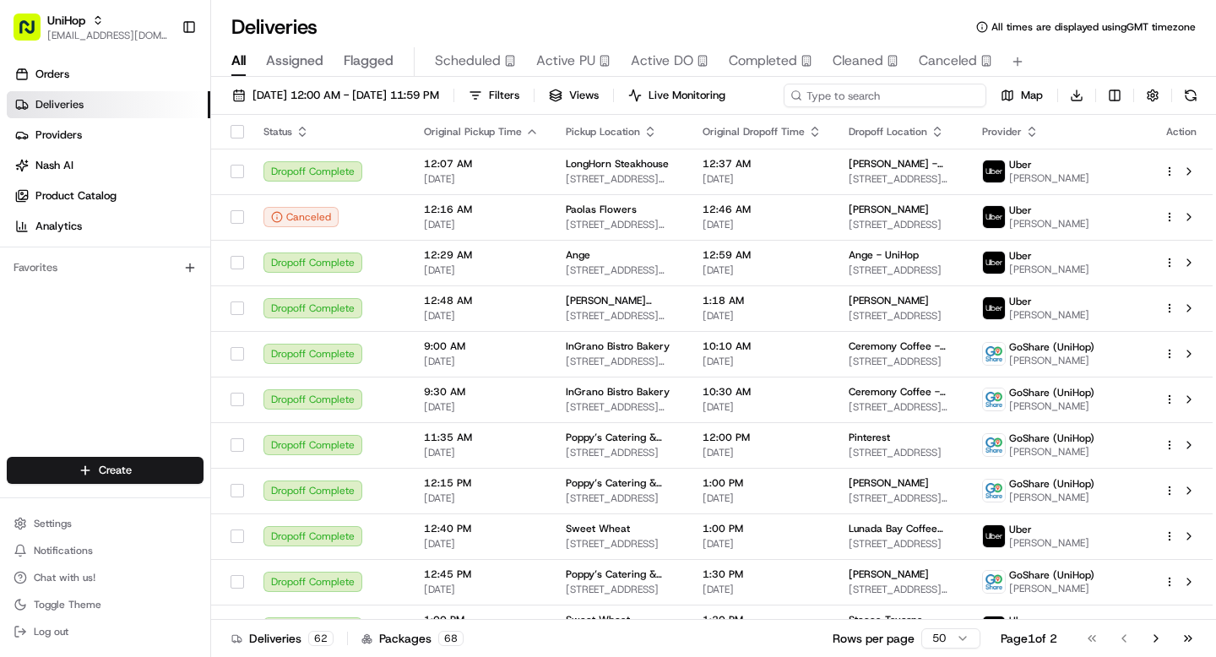
click at [945, 91] on div "[DATE] 12:00 AM - [DATE] 11:59 PM Filters Views Live Monitoring Map Download" at bounding box center [713, 99] width 1005 height 31
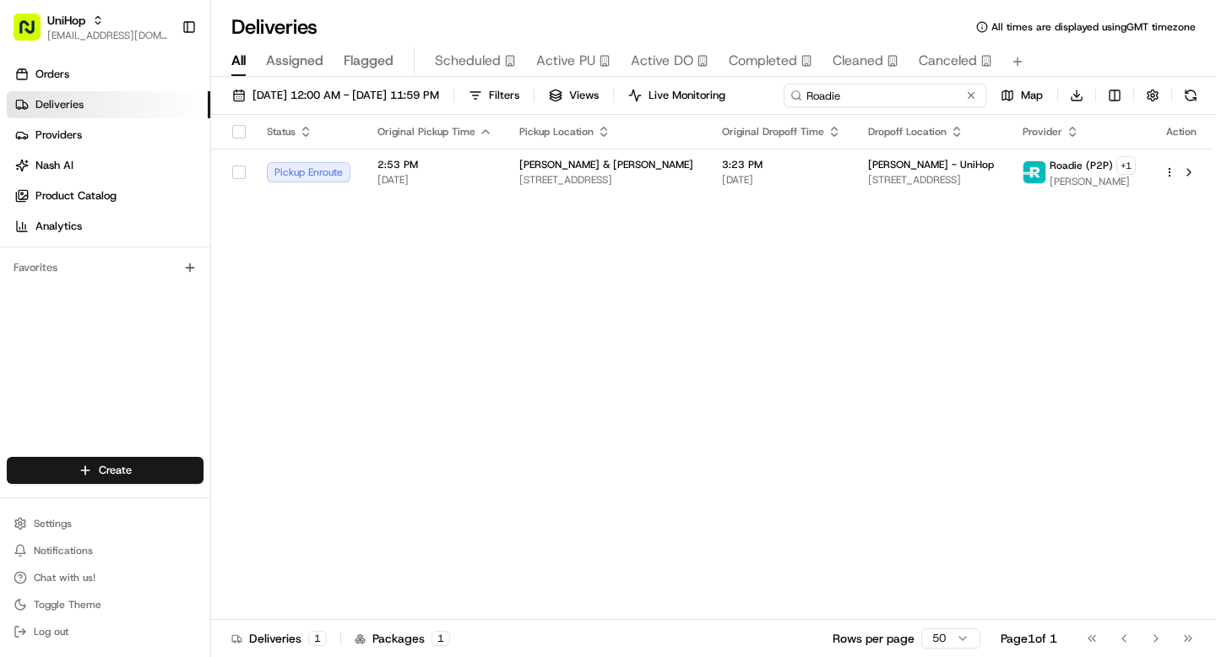
type input "Roadie"
